Goal: Navigation & Orientation: Find specific page/section

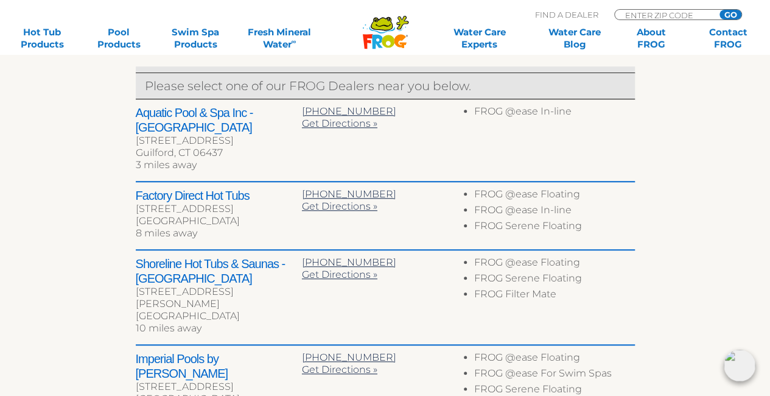
scroll to position [487, 0]
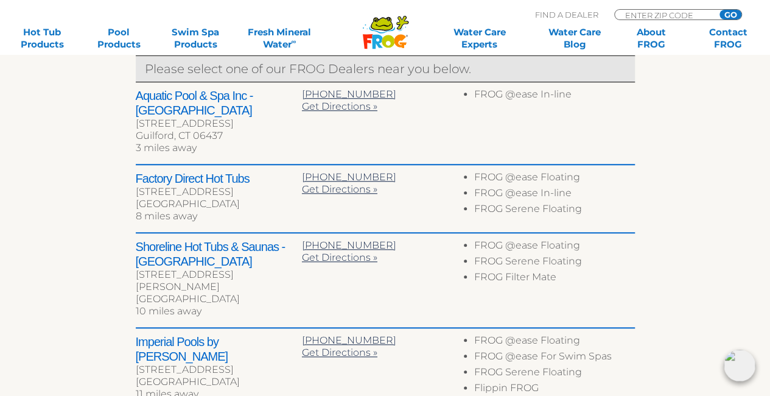
click at [143, 186] on div "[STREET_ADDRESS]" at bounding box center [219, 192] width 166 height 12
copy div "4 Sycamore"
drag, startPoint x: 138, startPoint y: 175, endPoint x: 189, endPoint y: 178, distance: 51.9
click at [189, 186] on div "4 Sycamore Way" at bounding box center [219, 192] width 166 height 12
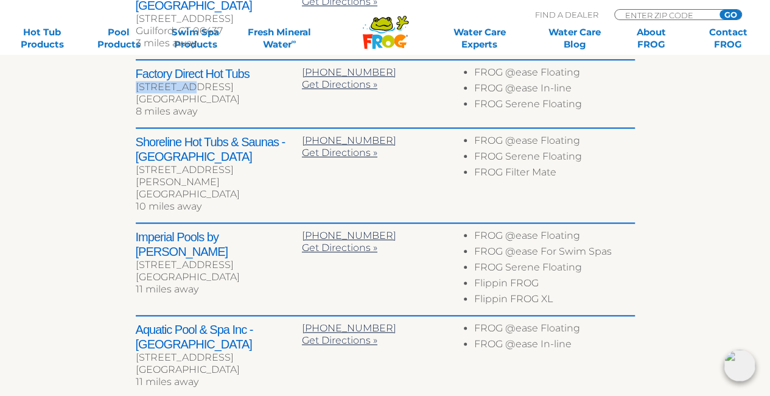
scroll to position [670, 0]
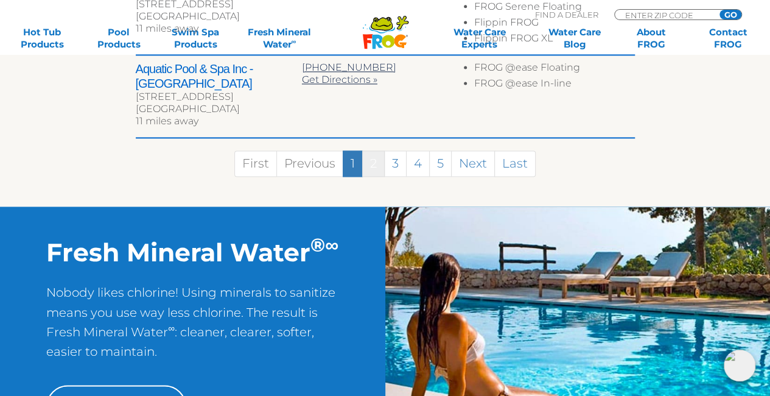
click at [376, 150] on link "2" at bounding box center [373, 163] width 23 height 26
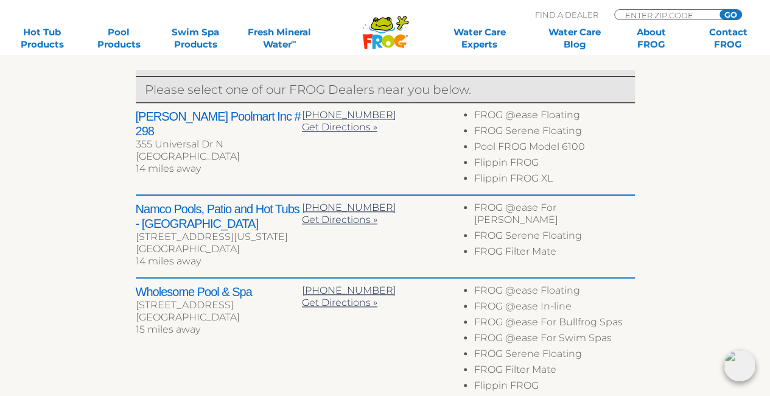
scroll to position [162, 0]
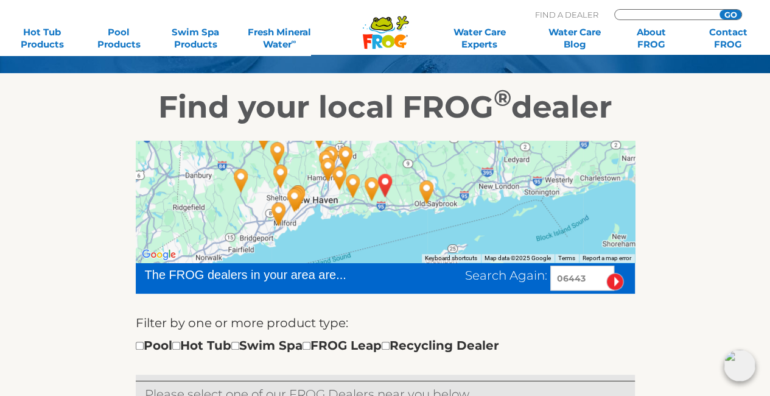
click at [640, 15] on input "Zip Code Form" at bounding box center [665, 15] width 82 height 10
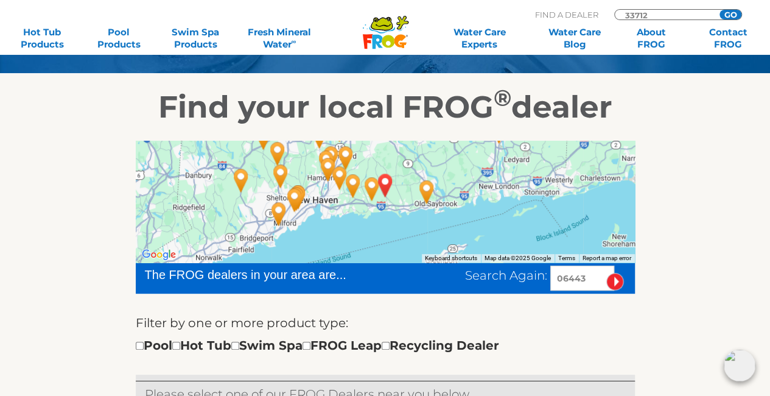
type input "33712"
click at [733, 12] on input "GO" at bounding box center [731, 15] width 22 height 10
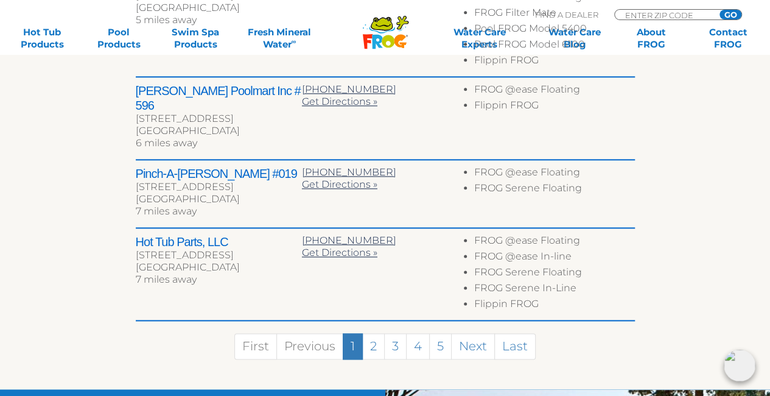
scroll to position [729, 0]
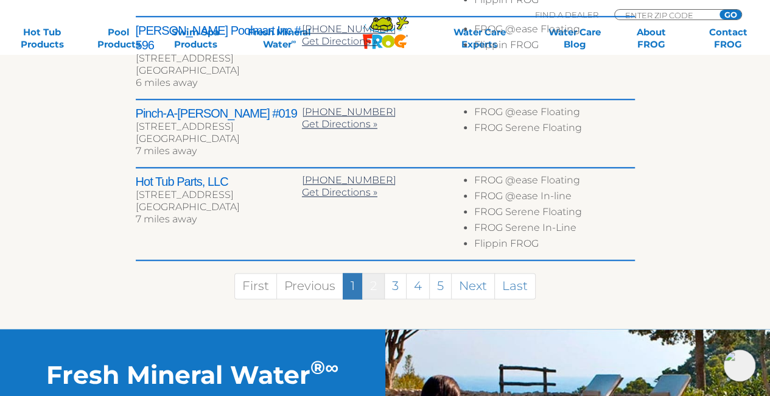
click at [376, 273] on link "2" at bounding box center [373, 286] width 23 height 26
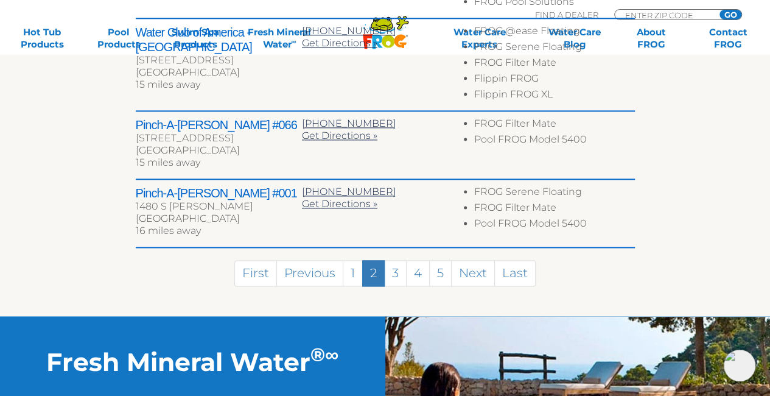
scroll to position [668, 0]
